Goal: Task Accomplishment & Management: Complete application form

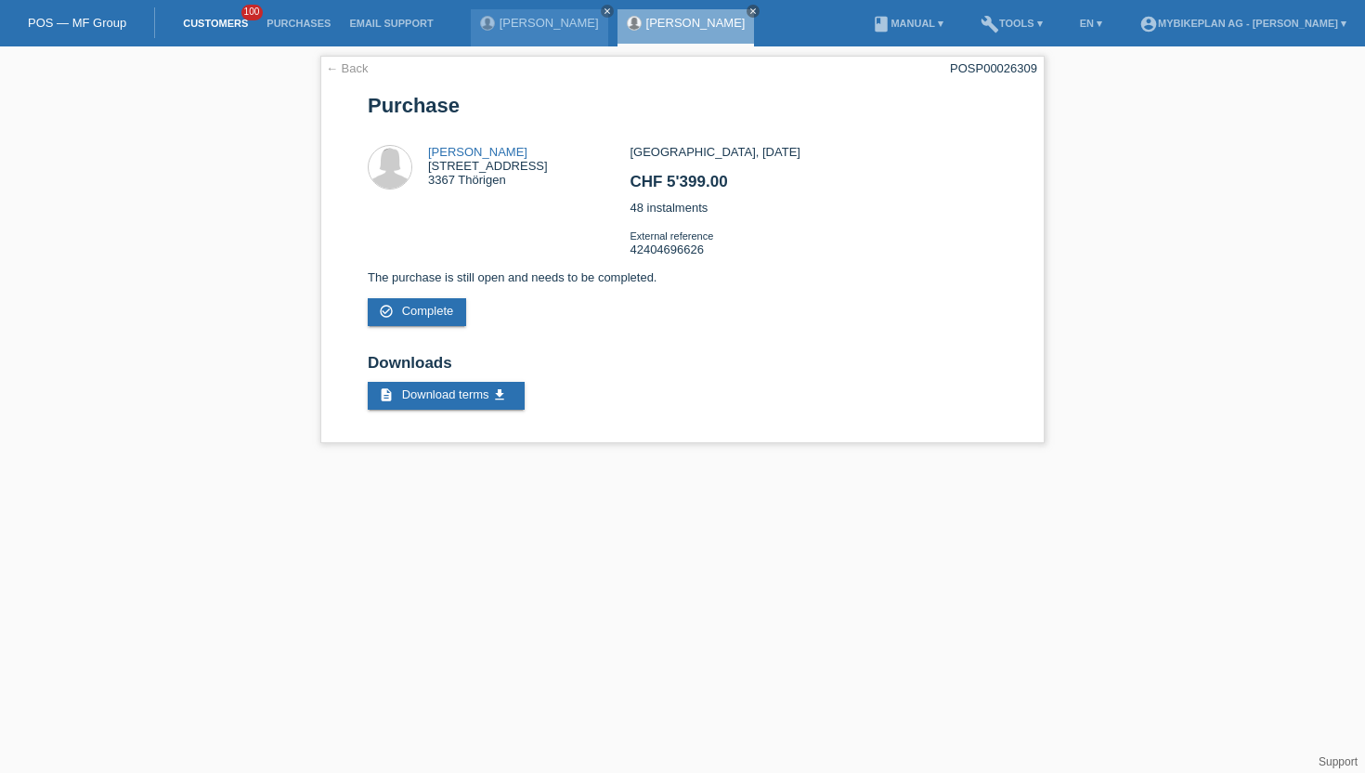
click at [203, 23] on link "Customers" at bounding box center [216, 23] width 84 height 11
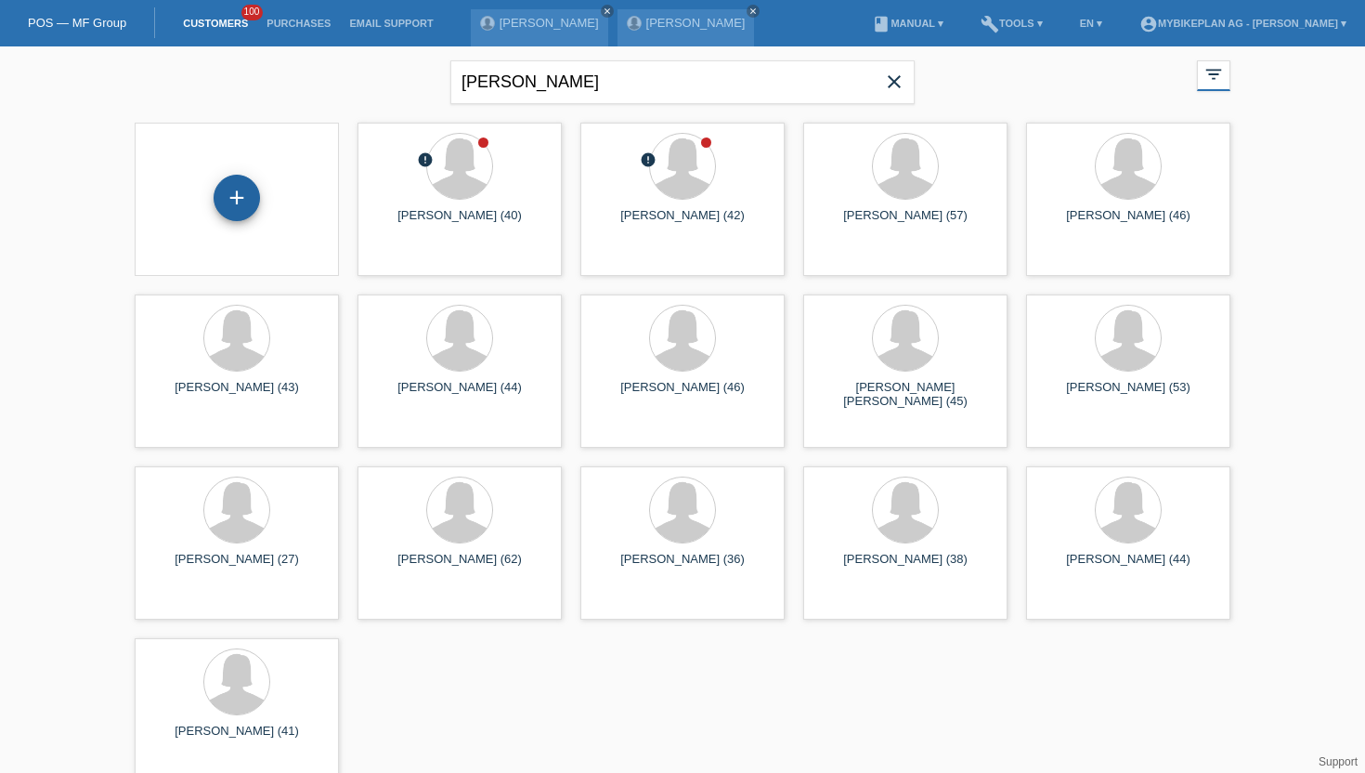
click at [235, 200] on div "+" at bounding box center [237, 198] width 46 height 46
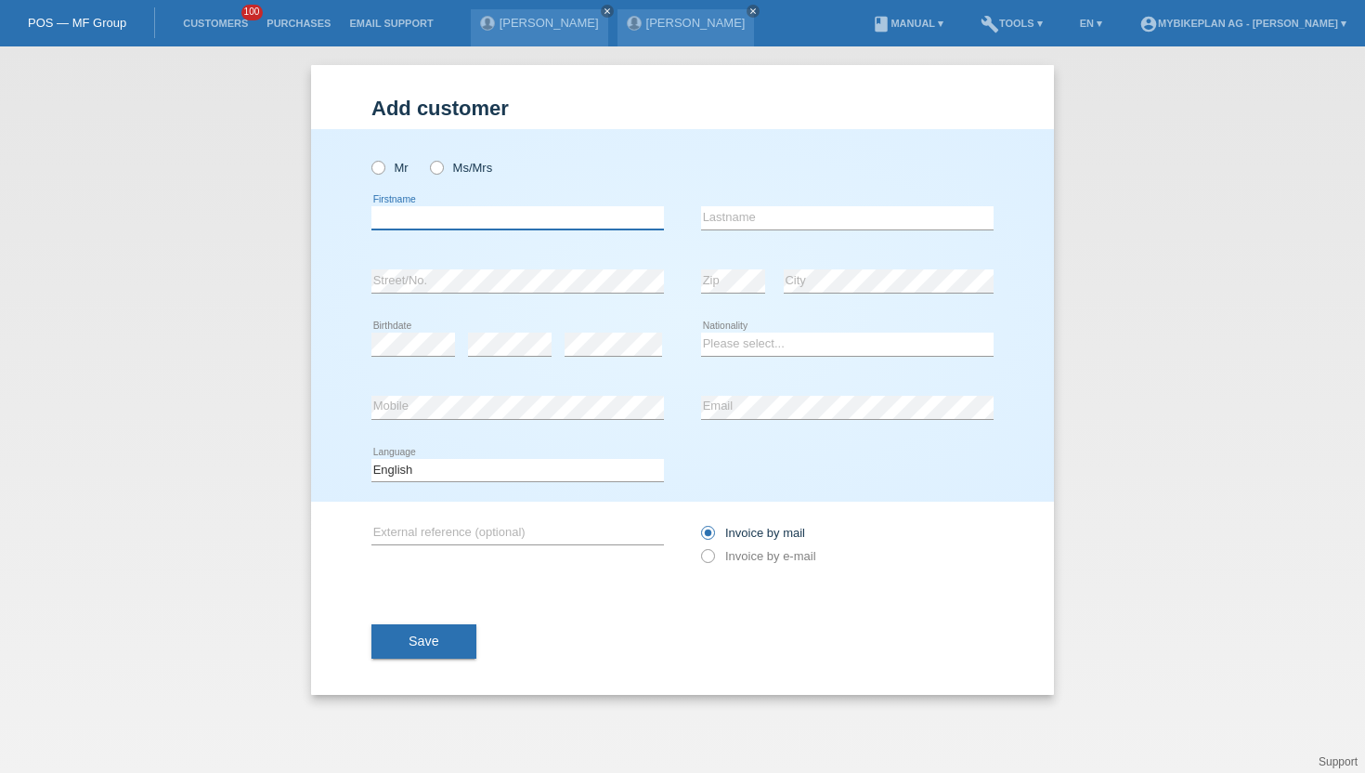
click at [416, 217] on input "text" at bounding box center [517, 217] width 293 height 23
paste input "Berfin Yoldas"
click at [419, 218] on input "Berfin Yoldas" at bounding box center [517, 217] width 293 height 23
click at [483, 217] on input "Berfin Yoldas" at bounding box center [517, 217] width 293 height 23
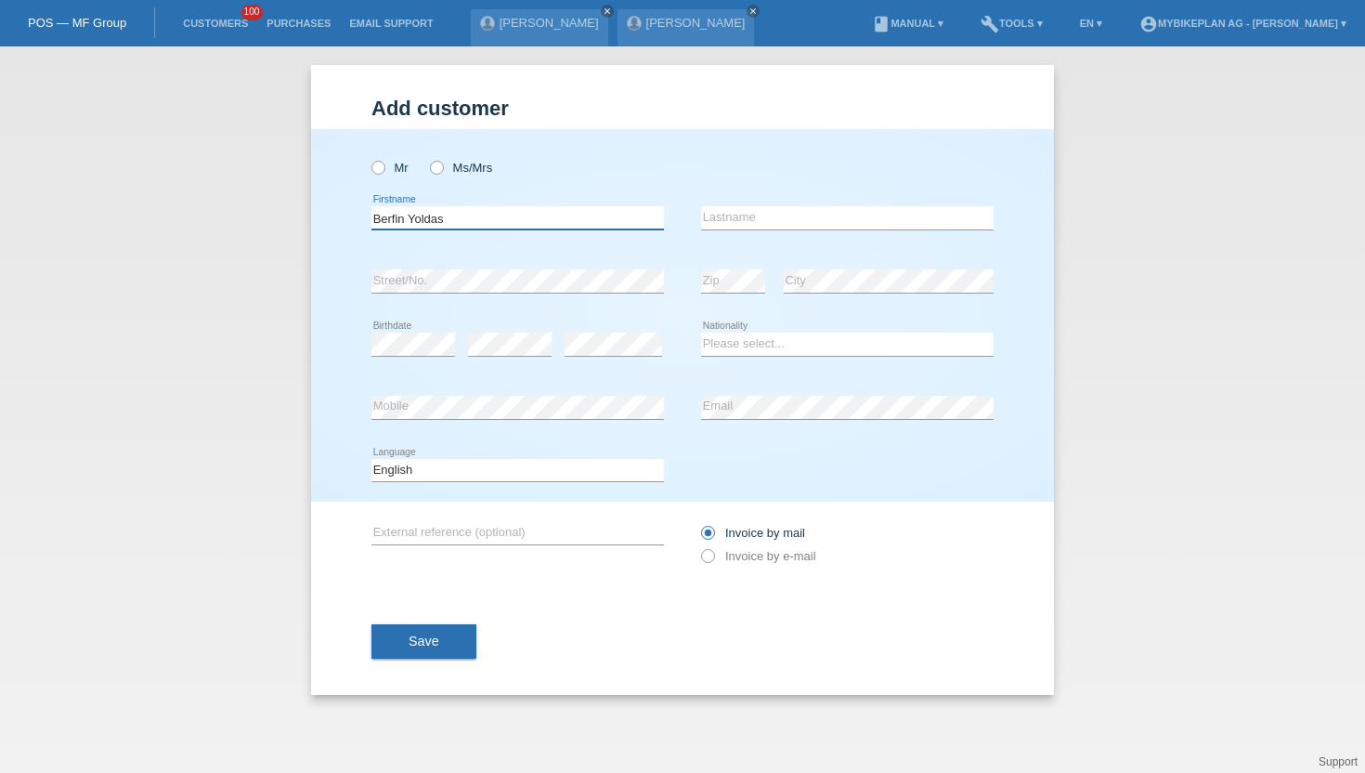
type input "Berfin Yoldas"
click at [761, 217] on input "text" at bounding box center [847, 217] width 293 height 23
paste input "Yoldas"
type input "Yoldas"
drag, startPoint x: 455, startPoint y: 215, endPoint x: 408, endPoint y: 211, distance: 47.6
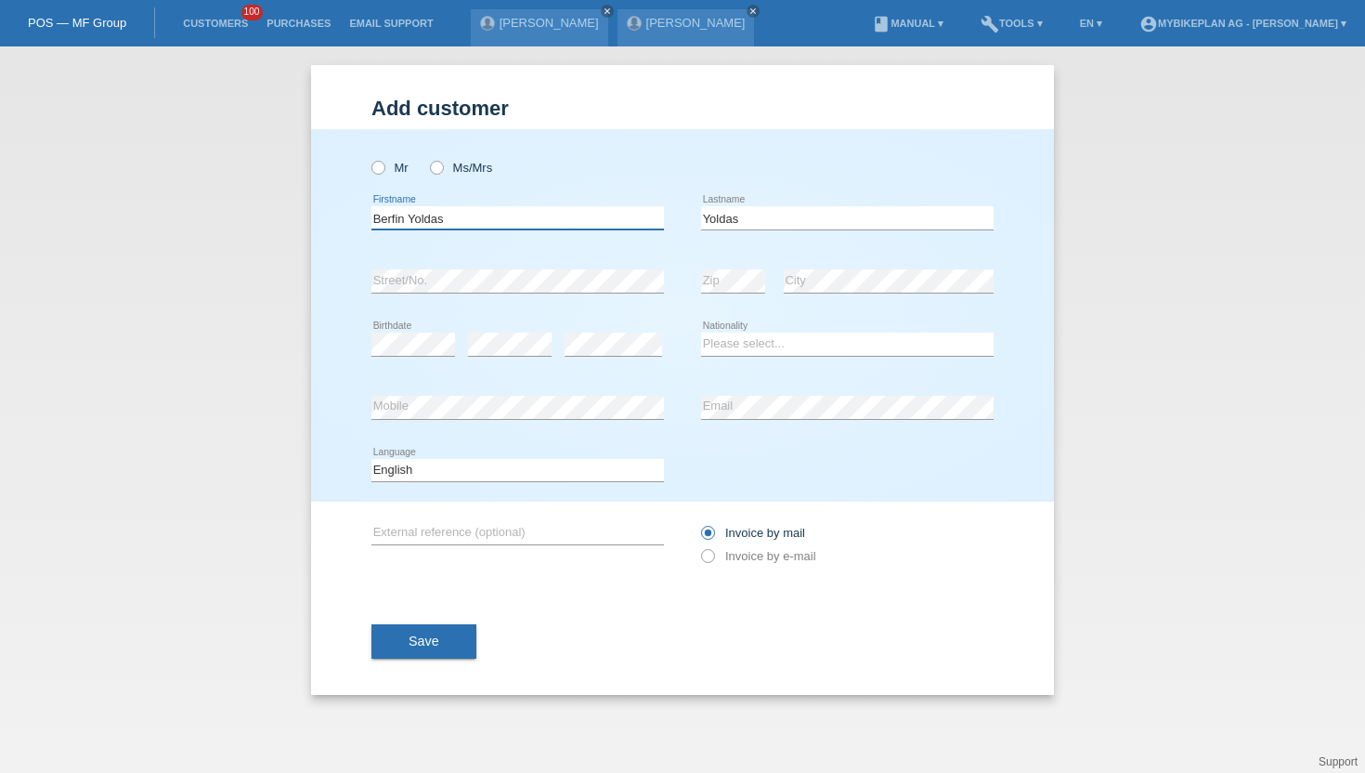
click at [408, 211] on input "Berfin Yoldas" at bounding box center [517, 217] width 293 height 23
click at [439, 220] on input "Berfin Yoldas" at bounding box center [517, 217] width 293 height 23
type input "Berfin"
click at [369, 158] on icon at bounding box center [369, 158] width 0 height 0
click at [376, 171] on input "Mr" at bounding box center [377, 167] width 12 height 12
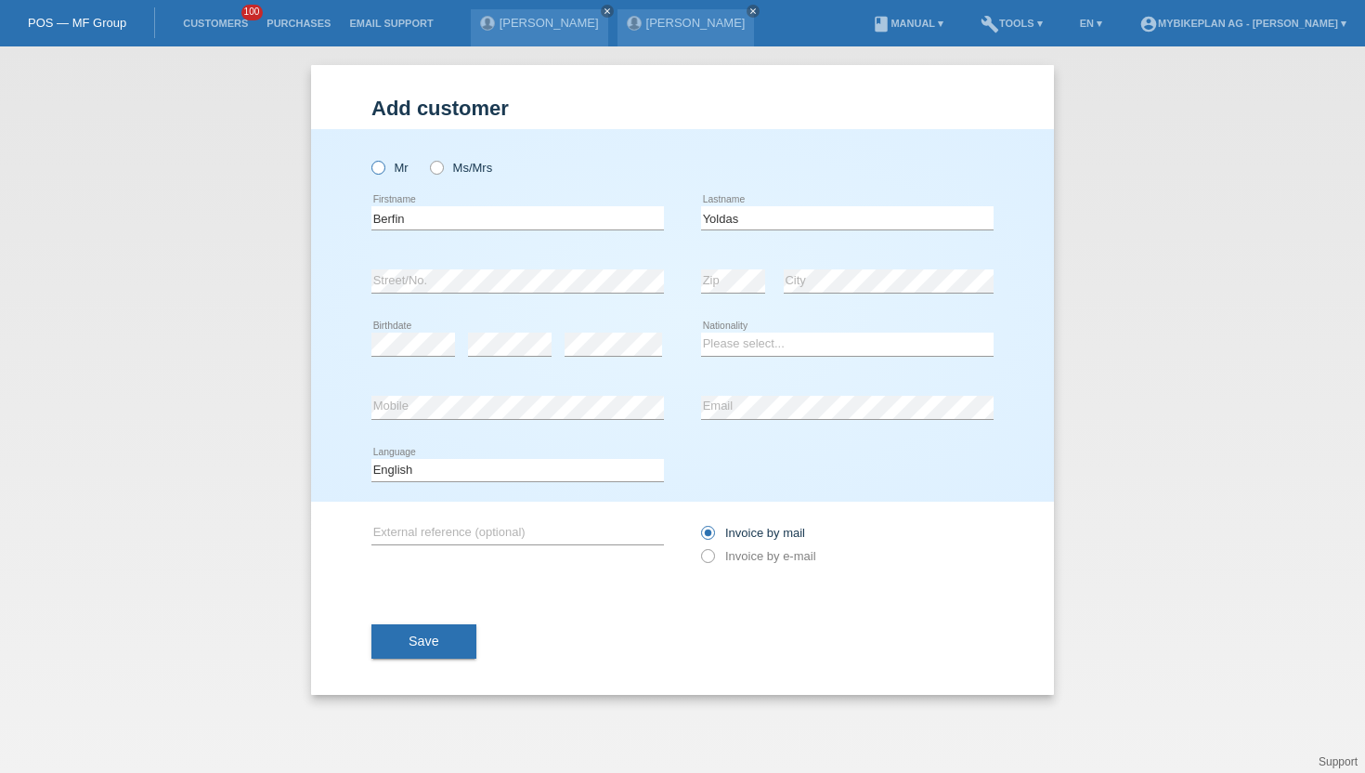
radio input "true"
click at [747, 350] on select "Please select... Switzerland Austria Germany Liechtenstein ------------ Afghani…" at bounding box center [847, 343] width 293 height 22
select select "TR"
click at [701, 333] on select "Please select... Switzerland Austria Germany Liechtenstein ------------ Afghani…" at bounding box center [847, 343] width 293 height 22
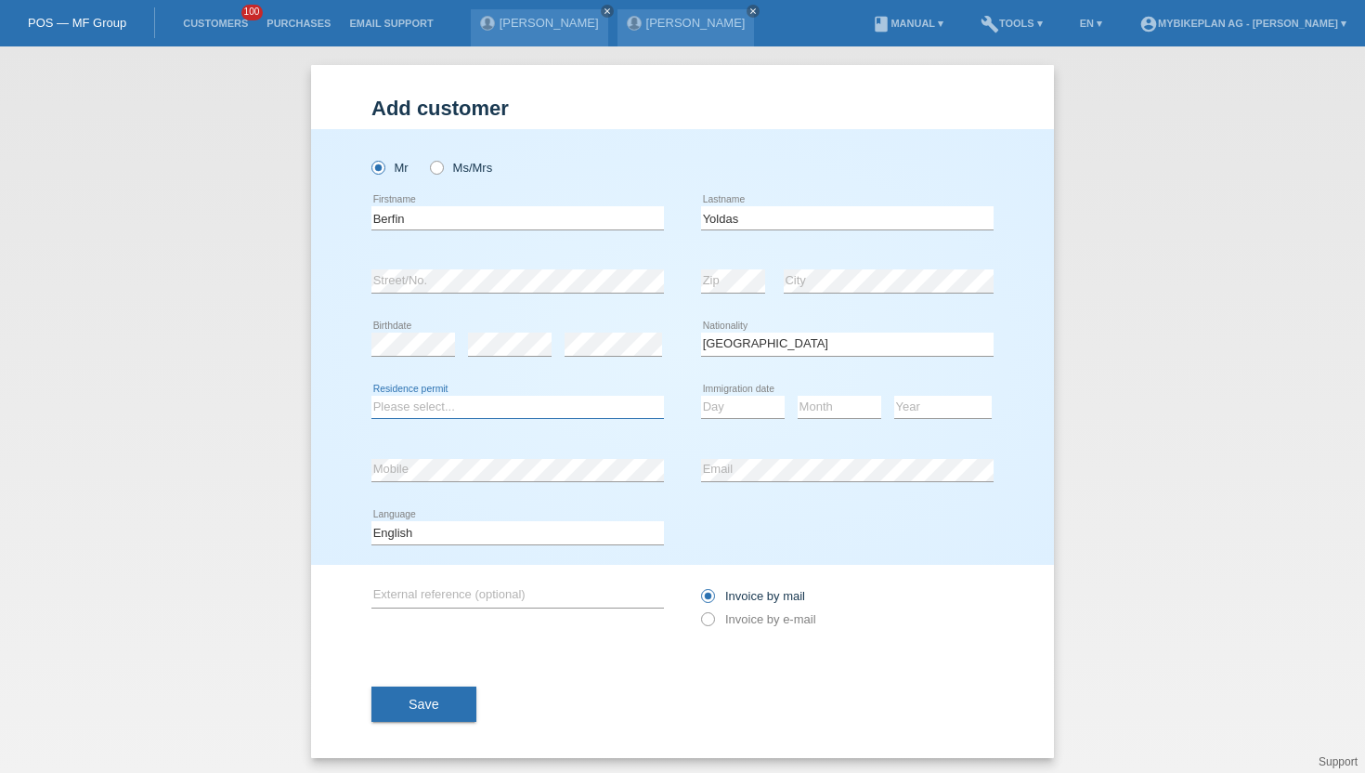
click at [449, 411] on select "Please select... C B B - Refugee status Other" at bounding box center [517, 407] width 293 height 22
select select "B"
click at [371, 396] on select "Please select... C B B - Refugee status Other" at bounding box center [517, 407] width 293 height 22
click at [706, 400] on select "Day 01 02 03 04 05 06 07 08 09 10 11" at bounding box center [743, 407] width 84 height 22
select select "01"
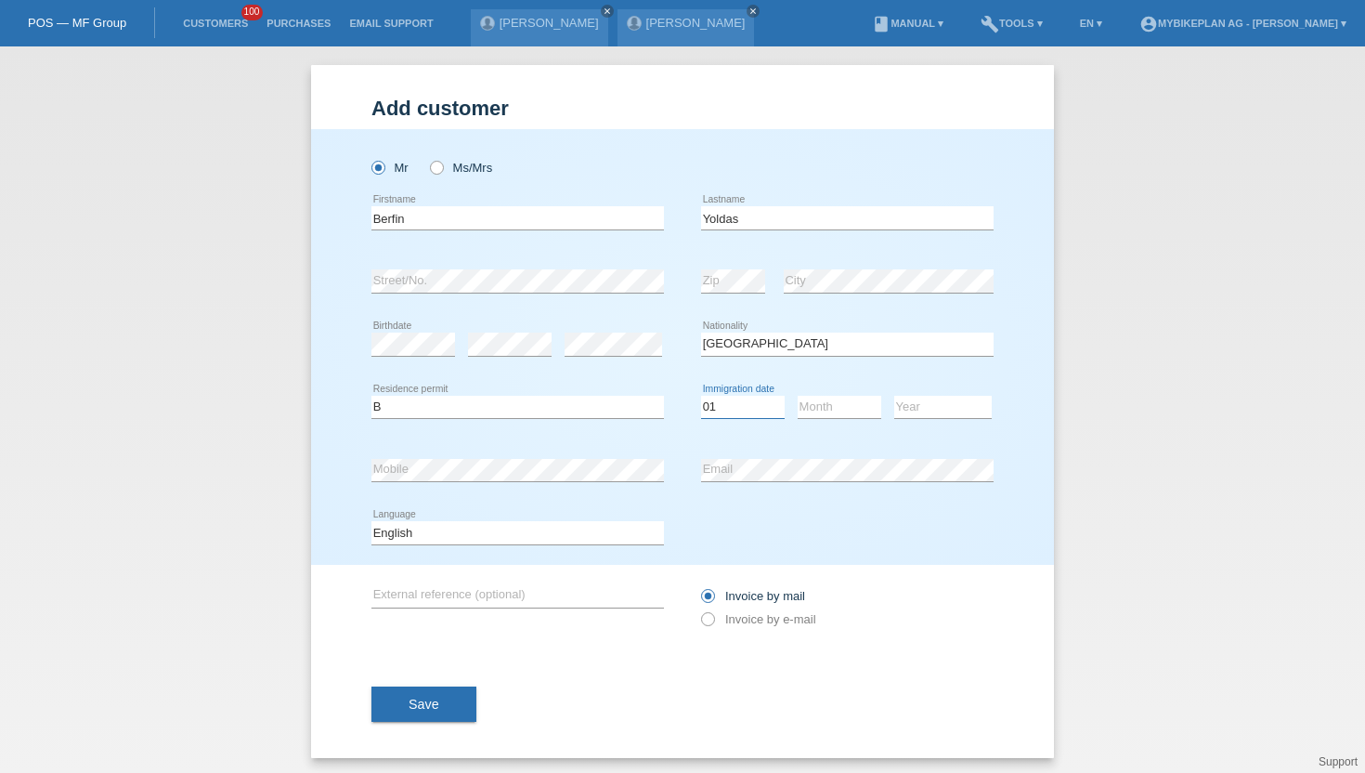
click at [701, 396] on select "Day 01 02 03 04 05 06 07 08 09 10 11" at bounding box center [743, 407] width 84 height 22
click at [834, 413] on select "Month 01 02 03 04 05 06 07 08 09 10 11" at bounding box center [840, 407] width 84 height 22
click at [798, 396] on select "Month 01 02 03 04 05 06 07 08 09 10 11" at bounding box center [840, 407] width 84 height 22
click at [834, 422] on div "Month 01 02 03 04 05 06 07 08 09 10 11 12 error" at bounding box center [840, 407] width 84 height 63
click at [835, 412] on select "Month 01 02 03 04 05 06 07 08 09 10 11" at bounding box center [840, 407] width 84 height 22
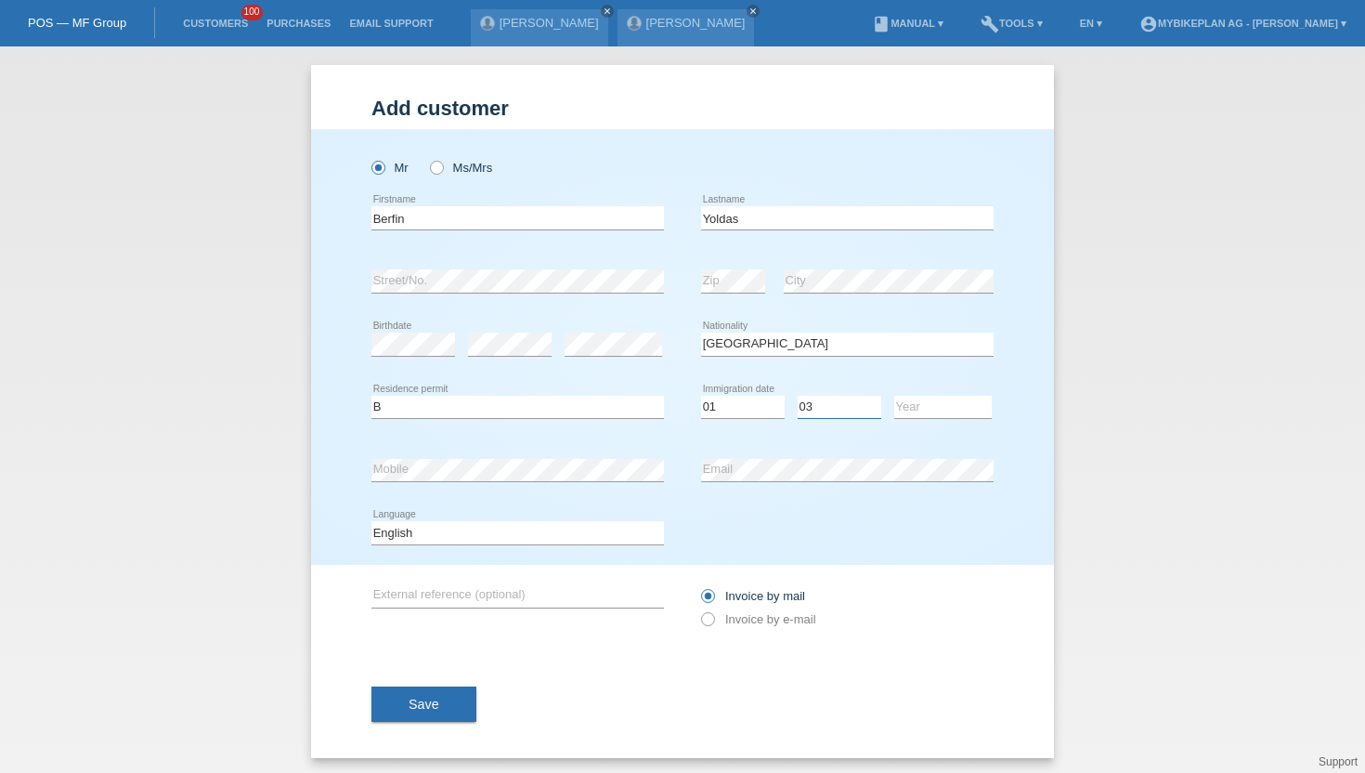
select select "04"
click at [798, 396] on select "Month 01 02 03 04 05 06 07 08 09 10 11" at bounding box center [840, 407] width 84 height 22
click at [922, 409] on select "Year 2025 2024 2023 2022 2021 2020 2019 2018 2017 2016 2015 2014 2013 2012 2011…" at bounding box center [943, 407] width 98 height 22
select select "2013"
click at [894, 396] on select "Year 2025 2024 2023 2022 2021 2020 2019 2018 2017 2016 2015 2014 2013 2012 2011…" at bounding box center [943, 407] width 98 height 22
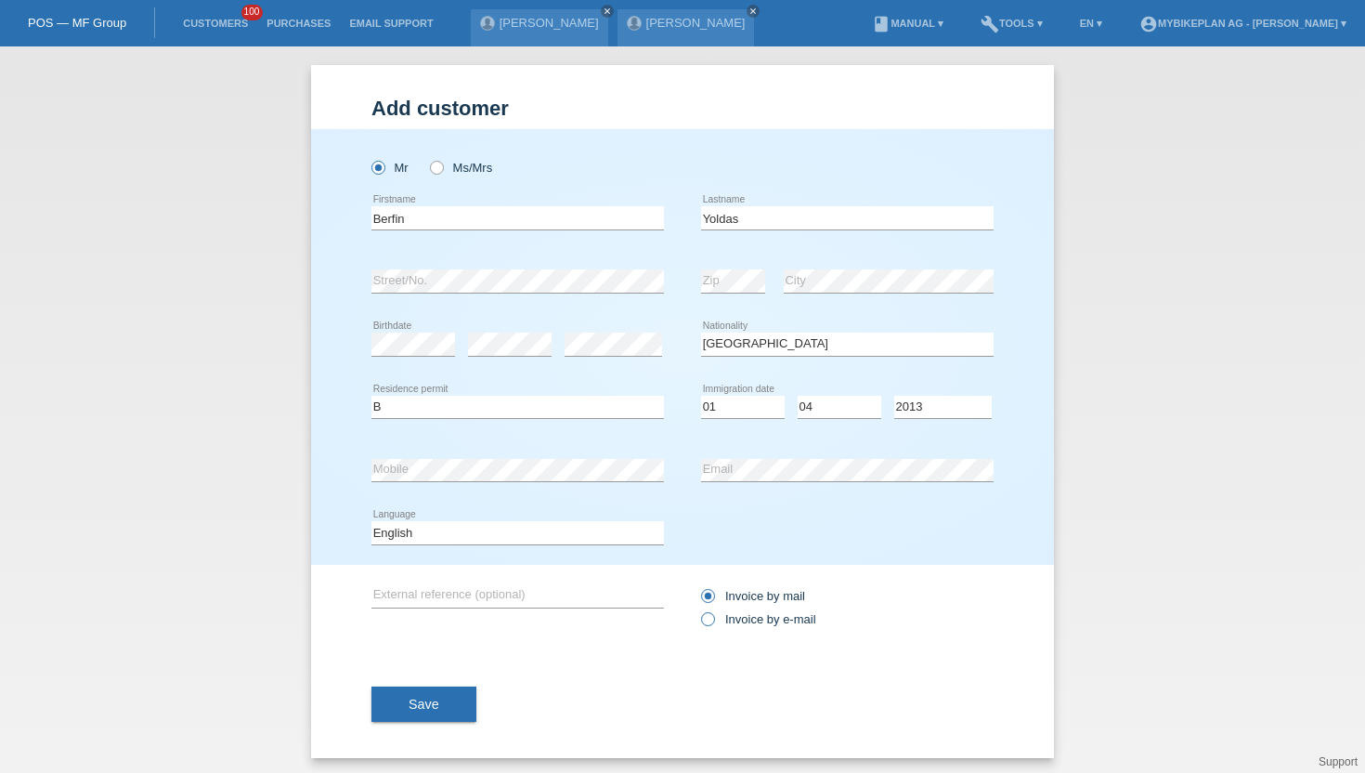
click at [698, 609] on icon at bounding box center [698, 609] width 0 height 0
click at [703, 625] on input "Invoice by e-mail" at bounding box center [707, 623] width 12 height 23
radio input "true"
click at [450, 529] on select "Deutsch Français Italiano English" at bounding box center [517, 532] width 293 height 22
select select "de"
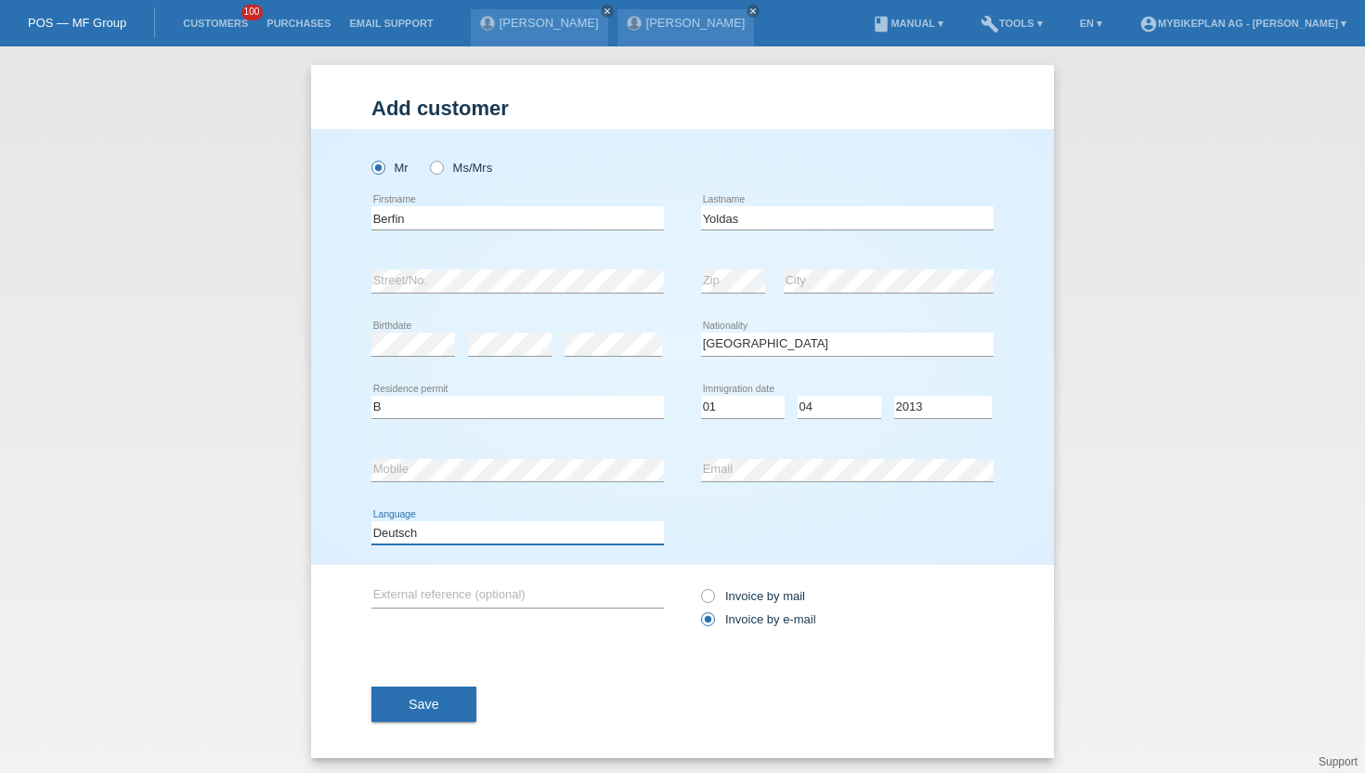
click at [371, 522] on select "Deutsch Français Italiano English" at bounding box center [517, 532] width 293 height 22
click at [422, 707] on span "Save" at bounding box center [424, 703] width 31 height 15
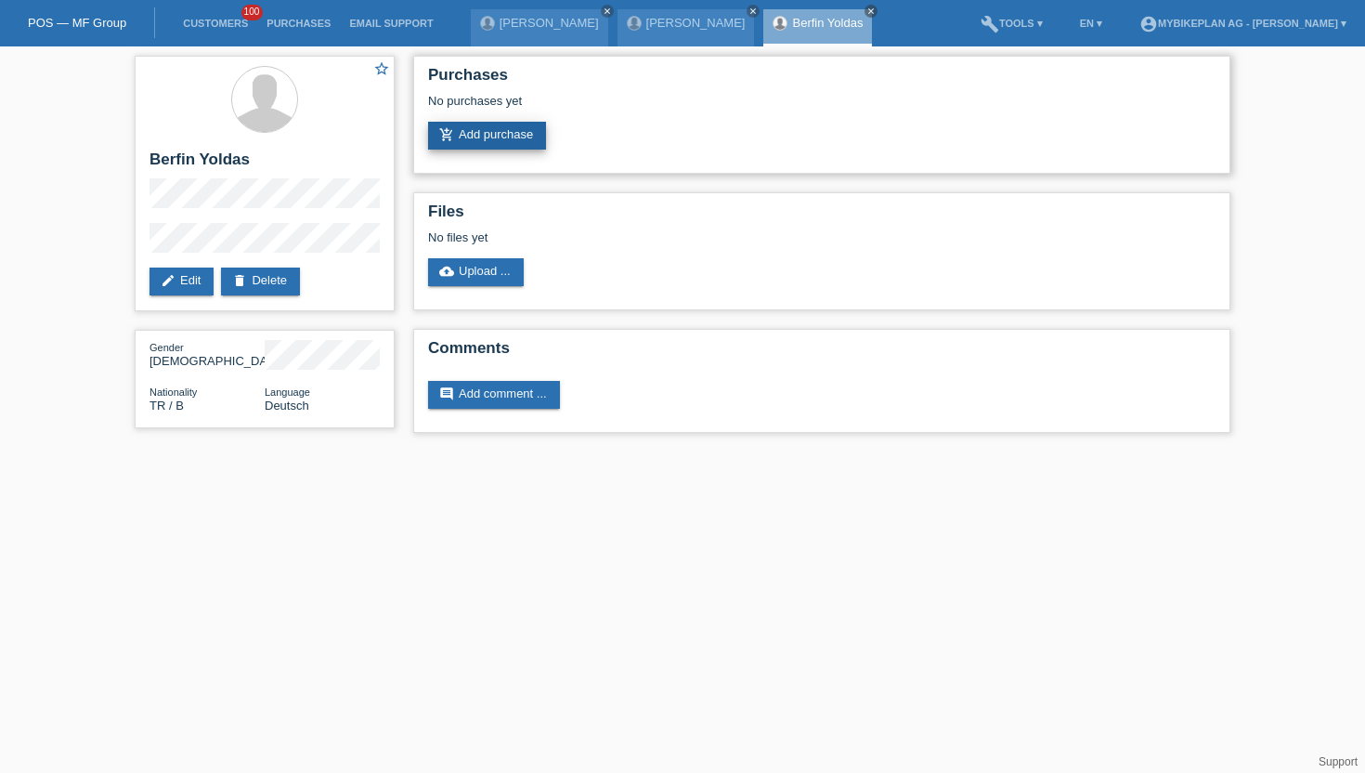
click at [481, 124] on link "add_shopping_cart Add purchase" at bounding box center [487, 136] width 118 height 28
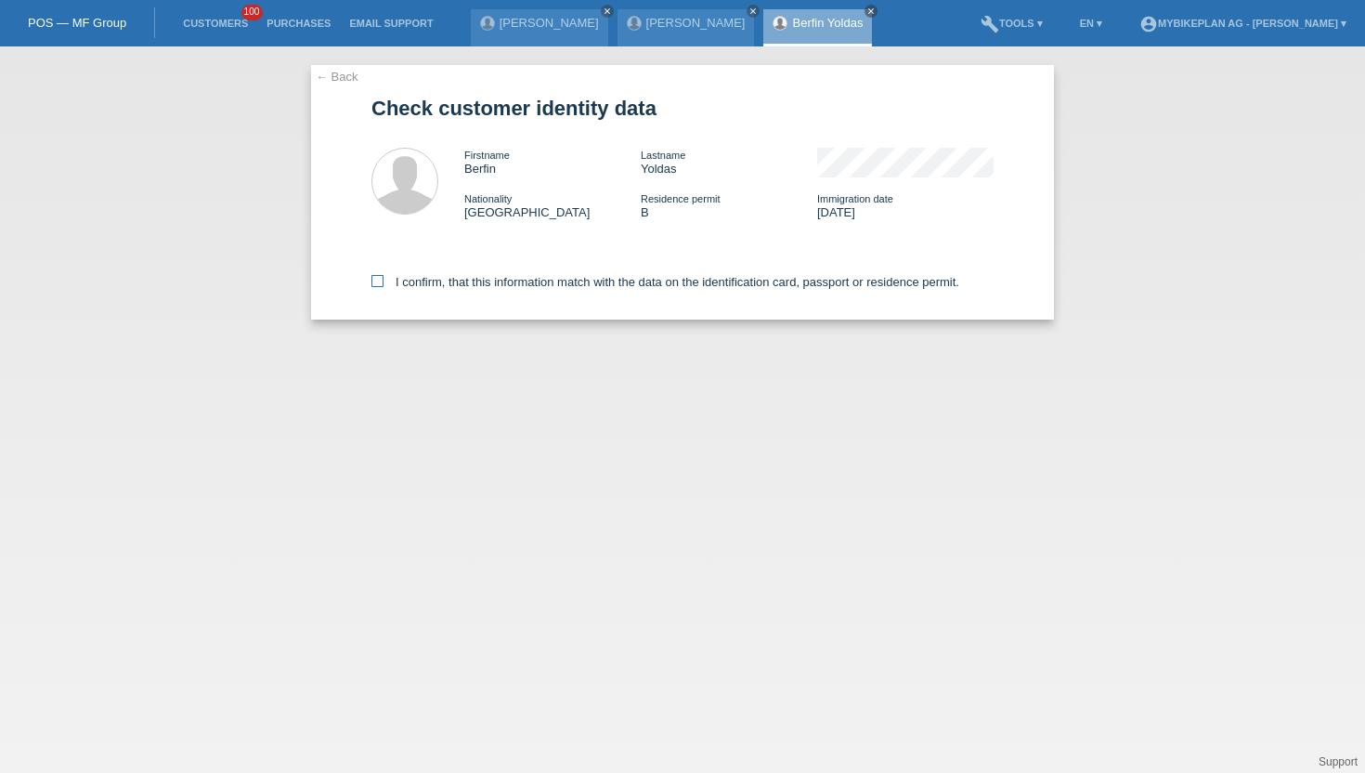
click at [378, 287] on icon at bounding box center [377, 281] width 12 height 12
click at [378, 287] on input "I confirm, that this information match with the data on the identification card…" at bounding box center [377, 281] width 12 height 12
checkbox input "true"
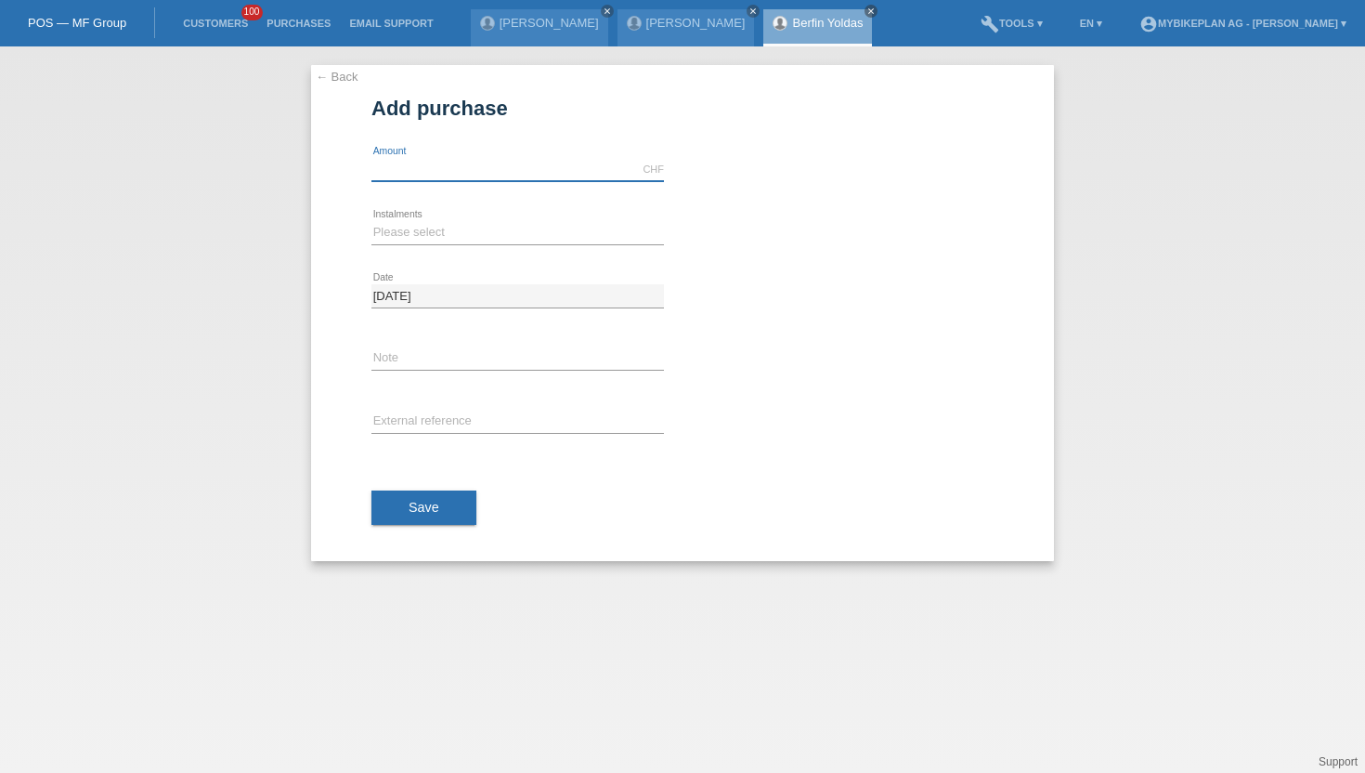
click at [478, 176] on input "text" at bounding box center [517, 169] width 293 height 23
type input "15000.00"
click at [460, 232] on select "Please select 6 instalments 12 instalments 18 instalments 24 instalments 36 ins…" at bounding box center [517, 232] width 293 height 22
select select "488"
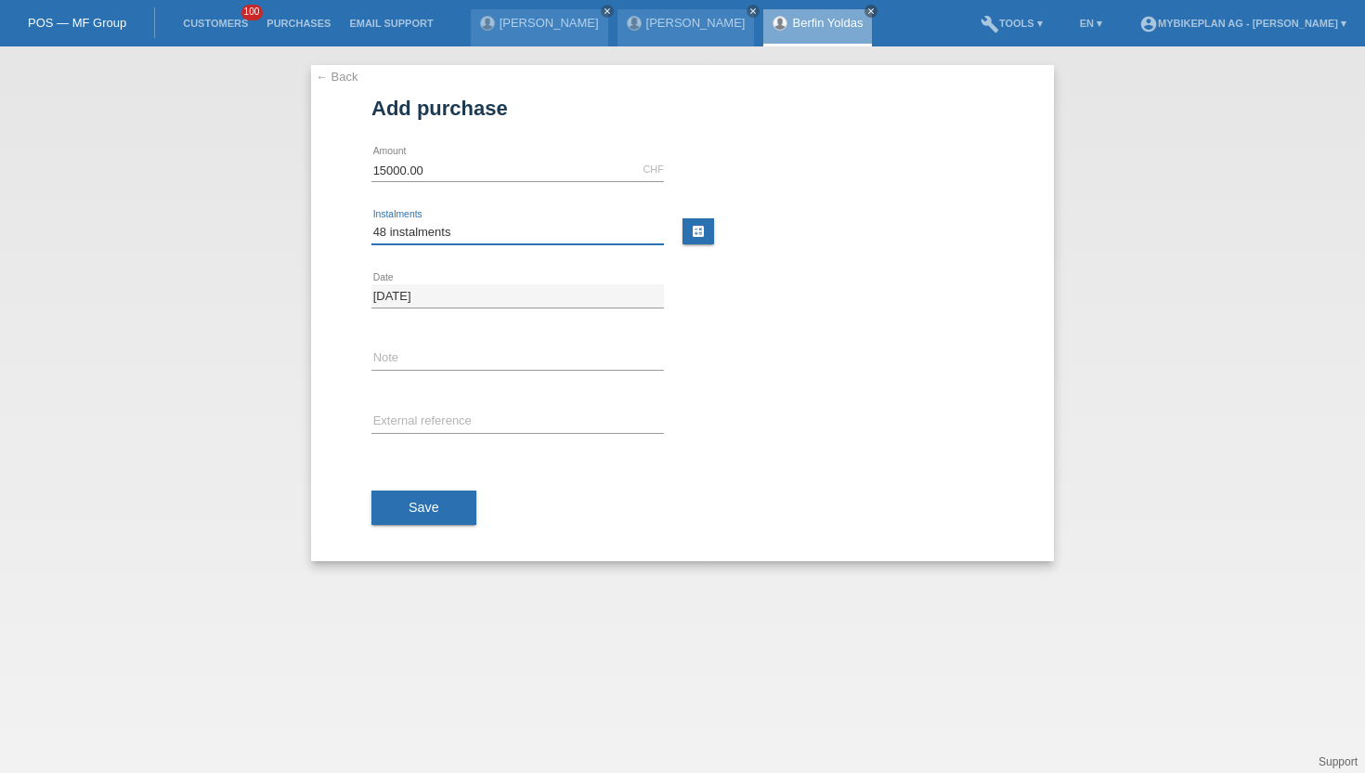
click at [371, 221] on select "Please select 6 instalments 12 instalments 18 instalments 24 instalments 36 ins…" at bounding box center [517, 232] width 293 height 22
click at [429, 502] on span "Save" at bounding box center [424, 507] width 31 height 15
